Goal: Information Seeking & Learning: Find contact information

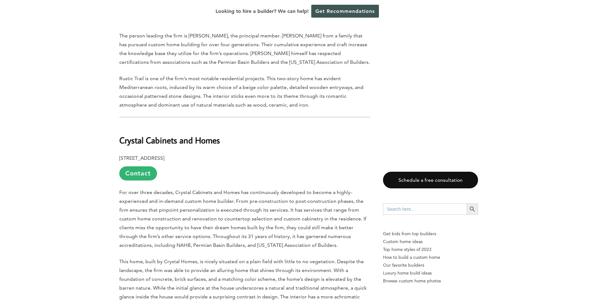
scroll to position [1133, 0]
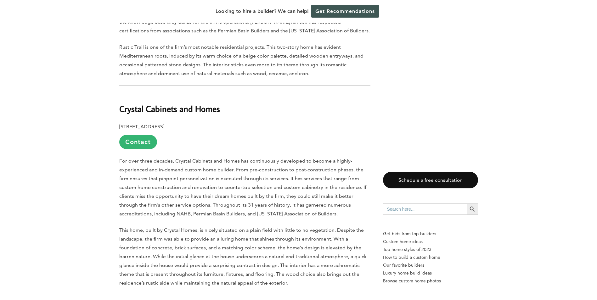
drag, startPoint x: 119, startPoint y: 77, endPoint x: 220, endPoint y: 83, distance: 101.2
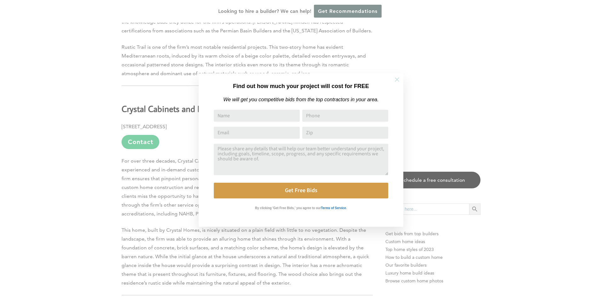
click at [396, 79] on icon at bounding box center [397, 79] width 4 height 4
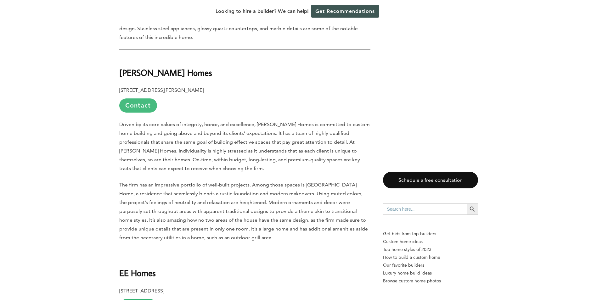
scroll to position [1794, 0]
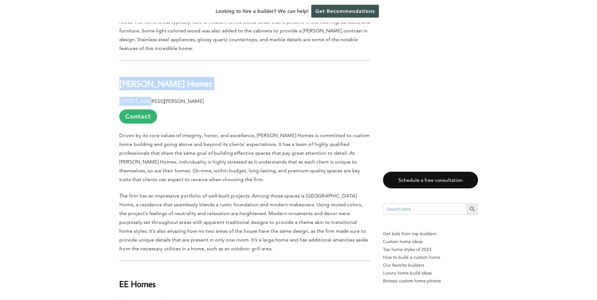
drag, startPoint x: 119, startPoint y: 42, endPoint x: 156, endPoint y: 64, distance: 42.7
drag, startPoint x: 156, startPoint y: 64, endPoint x: 167, endPoint y: 64, distance: 11.6
click at [166, 97] on p "[STREET_ADDRESS][PERSON_NAME] Contact" at bounding box center [244, 110] width 251 height 27
drag, startPoint x: 167, startPoint y: 64, endPoint x: 188, endPoint y: 64, distance: 21.1
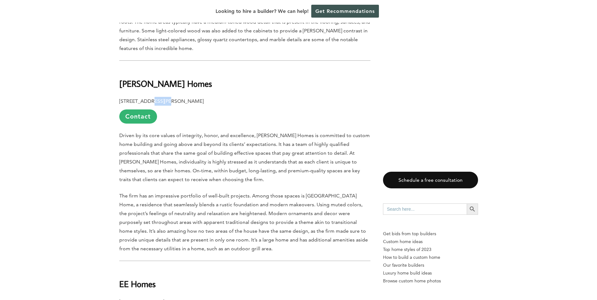
click at [188, 97] on p "[STREET_ADDRESS][PERSON_NAME] Contact" at bounding box center [244, 110] width 251 height 27
click at [127, 78] on b "[PERSON_NAME] Homes" at bounding box center [165, 83] width 93 height 11
drag, startPoint x: 119, startPoint y: 42, endPoint x: 210, endPoint y: 61, distance: 93.3
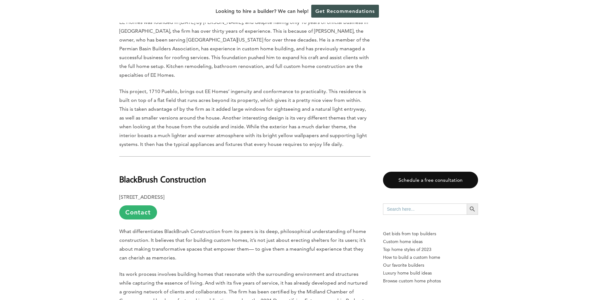
scroll to position [2108, 0]
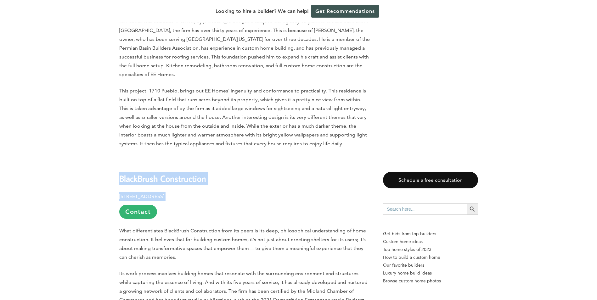
drag, startPoint x: 119, startPoint y: 127, endPoint x: 200, endPoint y: 140, distance: 81.9
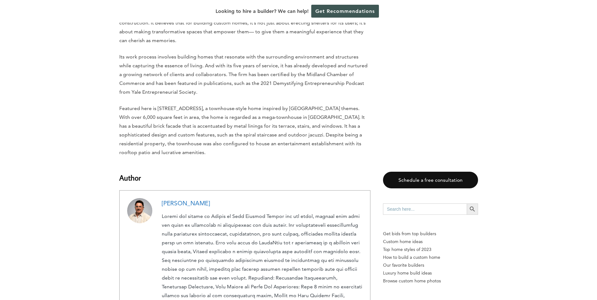
scroll to position [2329, 0]
